Goal: Task Accomplishment & Management: Understand process/instructions

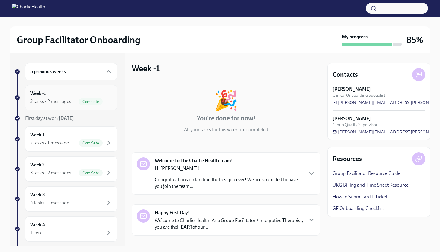
click at [82, 100] on span "Complete" at bounding box center [91, 101] width 24 height 4
click at [64, 136] on div "Week 1 2 tasks • 1 message Complete" at bounding box center [71, 138] width 82 height 15
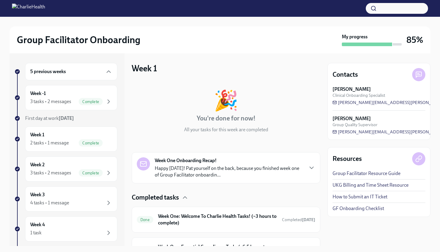
click at [206, 64] on div "Week 1 🎉 You're done for now! All your tasks for this week are completed Week O…" at bounding box center [226, 163] width 189 height 200
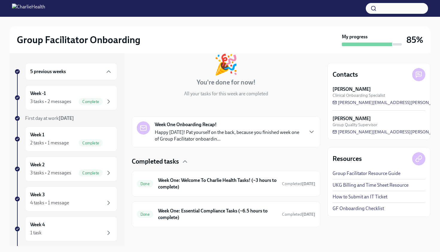
scroll to position [36, 0]
click at [66, 164] on div "Week 2 3 tasks • 2 messages Complete" at bounding box center [71, 168] width 82 height 15
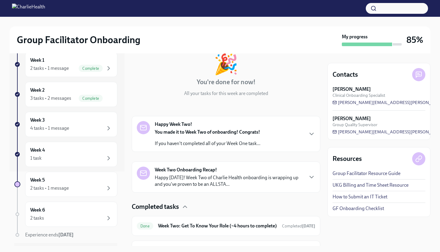
scroll to position [91, 0]
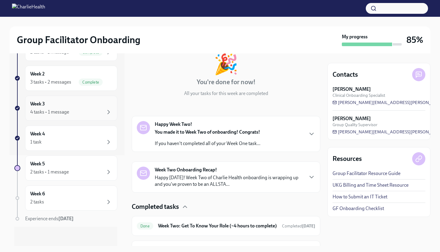
click at [101, 110] on div "4 tasks • 1 message" at bounding box center [71, 111] width 82 height 7
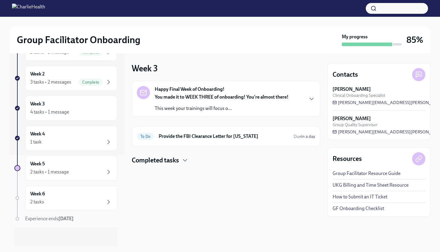
click at [216, 100] on div "Happy Final Week of Onboarding! You made it to WEEK THREE of onboarding! You're…" at bounding box center [226, 99] width 189 height 36
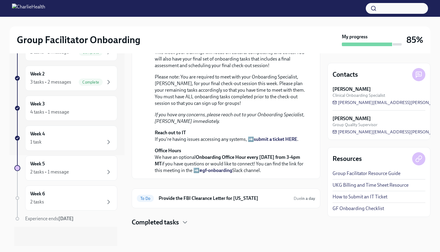
scroll to position [164, 0]
click at [189, 219] on icon "button" at bounding box center [184, 222] width 7 height 7
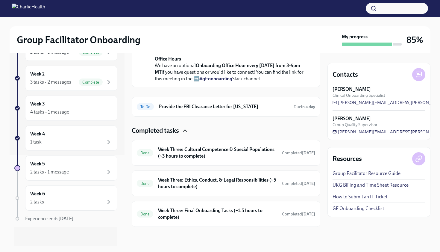
scroll to position [255, 0]
click at [189, 219] on h6 "Week Three: Final Onboarding Tasks (~1.5 hours to complete)" at bounding box center [217, 213] width 119 height 13
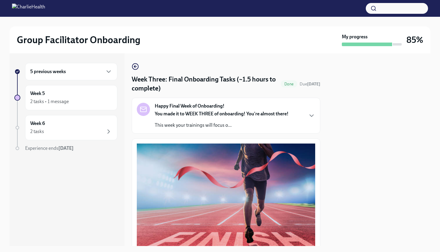
click at [216, 182] on div at bounding box center [379, 149] width 103 height 193
click at [216, 155] on button "Zoom image" at bounding box center [226, 202] width 178 height 119
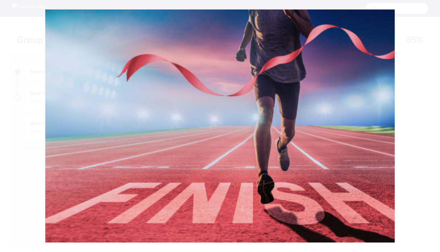
click at [216, 144] on button "Unzoom image" at bounding box center [220, 126] width 440 height 252
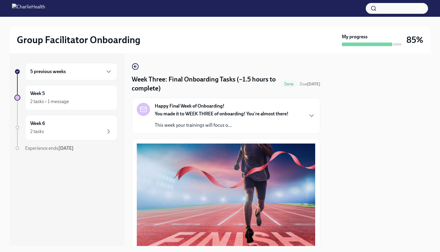
click at [216, 125] on p "This week your trainings will focus o..." at bounding box center [222, 125] width 134 height 7
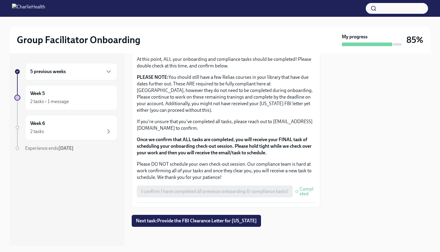
scroll to position [714, 0]
